Goal: Transaction & Acquisition: Purchase product/service

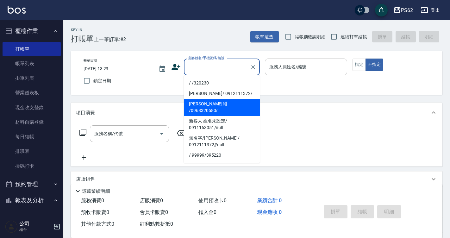
type input "ㄨ"
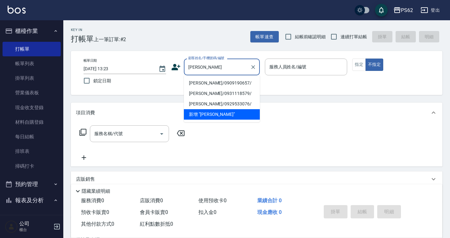
type input "[PERSON_NAME]/0909190657/"
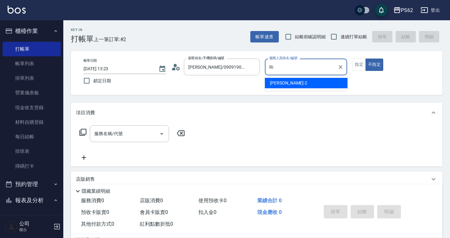
type input "R"
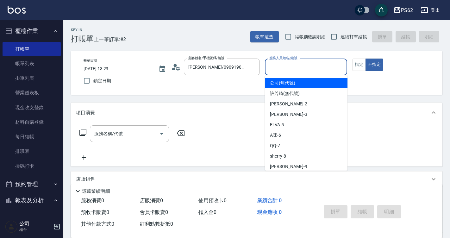
type input "8"
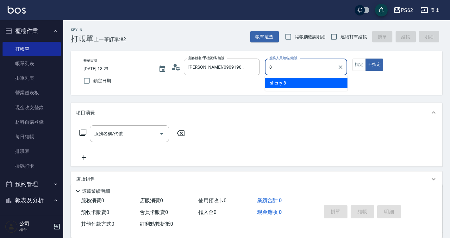
type input "sherry-8"
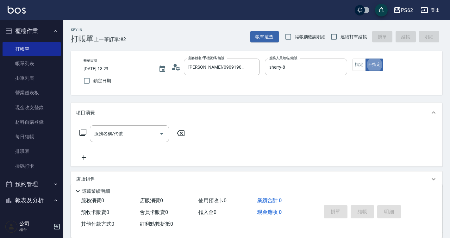
type button "false"
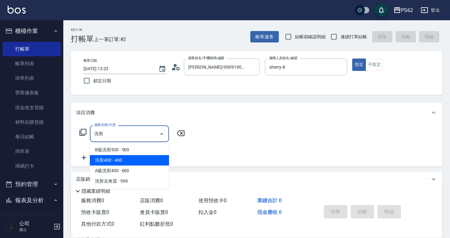
drag, startPoint x: 138, startPoint y: 160, endPoint x: 167, endPoint y: 146, distance: 32.4
click at [138, 160] on span "洗剪400 - 400" at bounding box center [129, 160] width 79 height 10
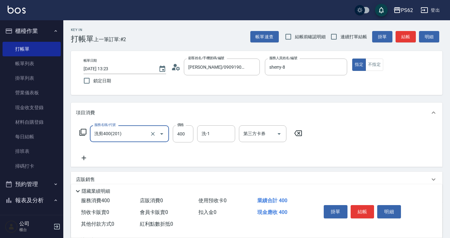
type input "洗剪400(201)"
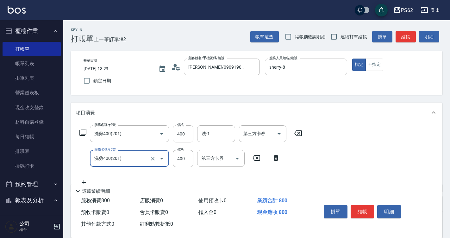
type input "洗剪400(201)"
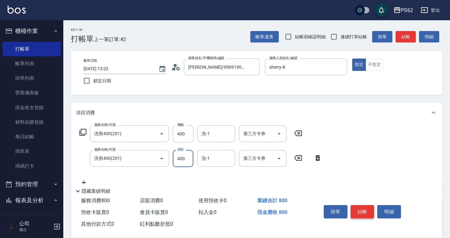
click at [357, 209] on button "結帳" at bounding box center [362, 211] width 24 height 13
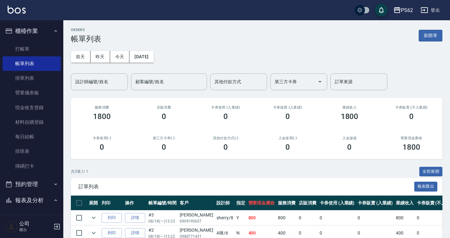
click at [357, 209] on th "卡券販賣 (入業績)" at bounding box center [375, 202] width 38 height 15
drag, startPoint x: 29, startPoint y: 49, endPoint x: 176, endPoint y: 87, distance: 151.6
click at [29, 49] on link "打帳單" at bounding box center [32, 49] width 58 height 15
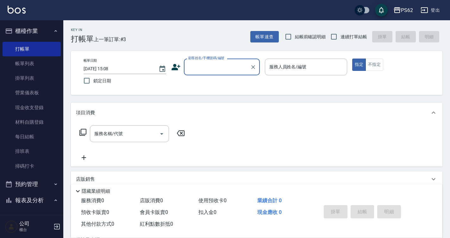
click at [195, 65] on input "顧客姓名/手機號碼/編號" at bounding box center [217, 66] width 61 height 11
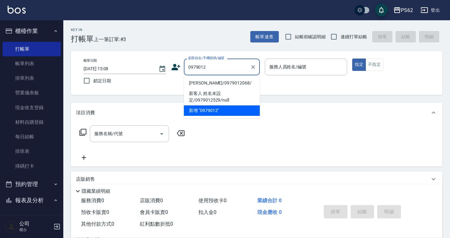
click at [207, 83] on li "[PERSON_NAME]/0979012068/" at bounding box center [222, 83] width 76 height 10
click at [207, 83] on div "帳單日期 [DATE] 15:08 鎖定日期 顧客姓名/手機號碼/編號 0979012 顧客姓名/手機號碼/編號 服務人員姓名/編號 服務人員姓名/編號 指定…" at bounding box center [256, 73] width 356 height 29
type input "[PERSON_NAME]/0979012068/"
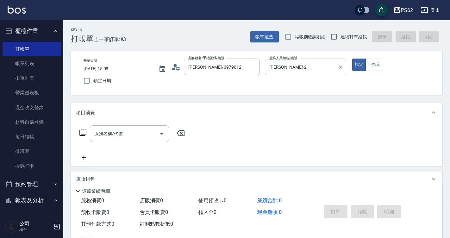
click at [281, 66] on input "[PERSON_NAME]-2" at bounding box center [301, 66] width 67 height 11
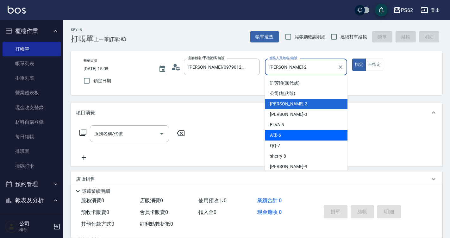
click at [286, 137] on div "A咪 -6" at bounding box center [306, 135] width 83 height 10
type input "A咪-6"
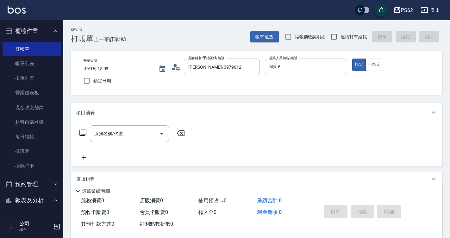
click at [84, 131] on icon at bounding box center [83, 132] width 8 height 8
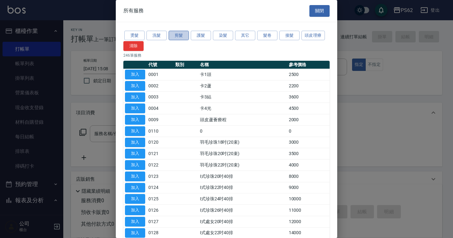
click at [174, 34] on button "剪髮" at bounding box center [179, 36] width 20 height 10
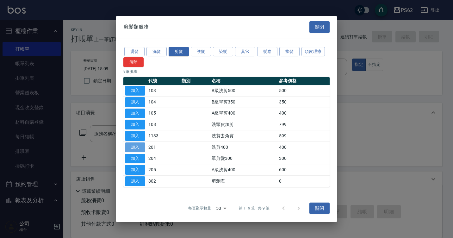
click at [139, 147] on button "加入" at bounding box center [135, 147] width 20 height 10
type input "洗剪400(201)"
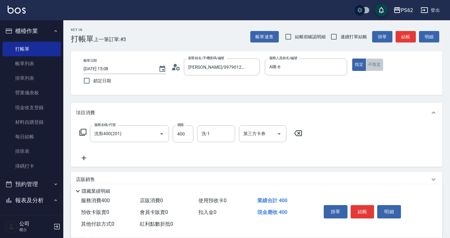
click at [374, 64] on button "不指定" at bounding box center [374, 65] width 18 height 12
click at [365, 213] on button "結帳" at bounding box center [362, 211] width 24 height 13
